Goal: Information Seeking & Learning: Learn about a topic

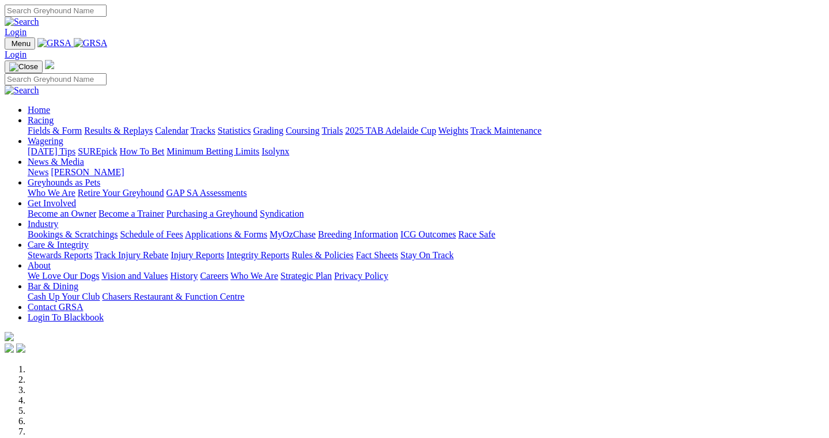
click at [153, 126] on link "Results & Replays" at bounding box center [118, 131] width 69 height 10
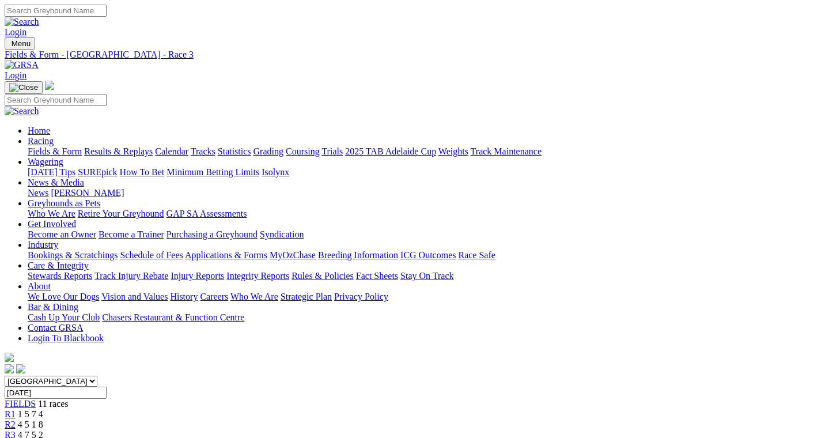
click at [331, 438] on div "R4 1 6 8 2" at bounding box center [415, 445] width 820 height 10
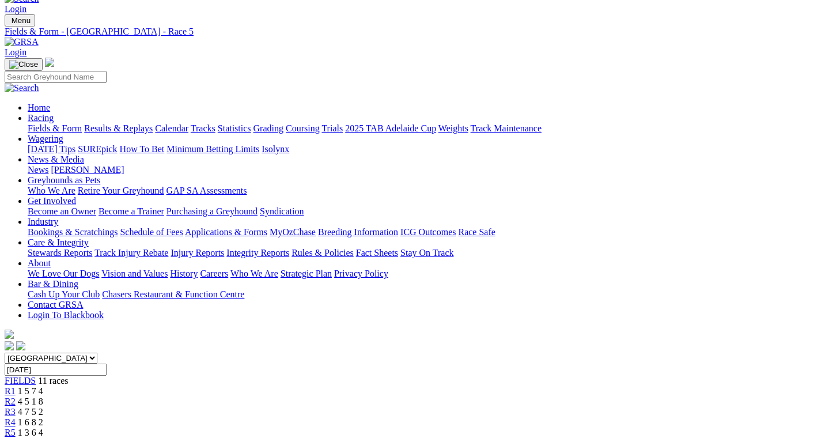
scroll to position [46, 0]
